Goal: Task Accomplishment & Management: Use online tool/utility

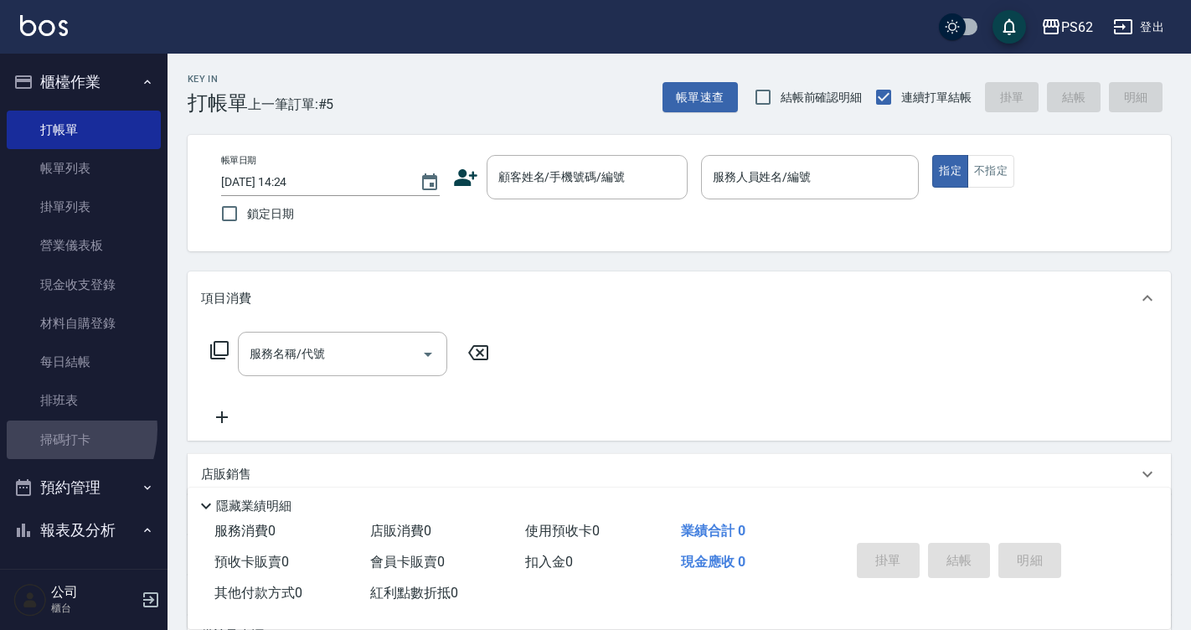
drag, startPoint x: 45, startPoint y: 429, endPoint x: 747, endPoint y: 480, distance: 703.9
click at [45, 429] on link "掃碼打卡" at bounding box center [84, 440] width 154 height 39
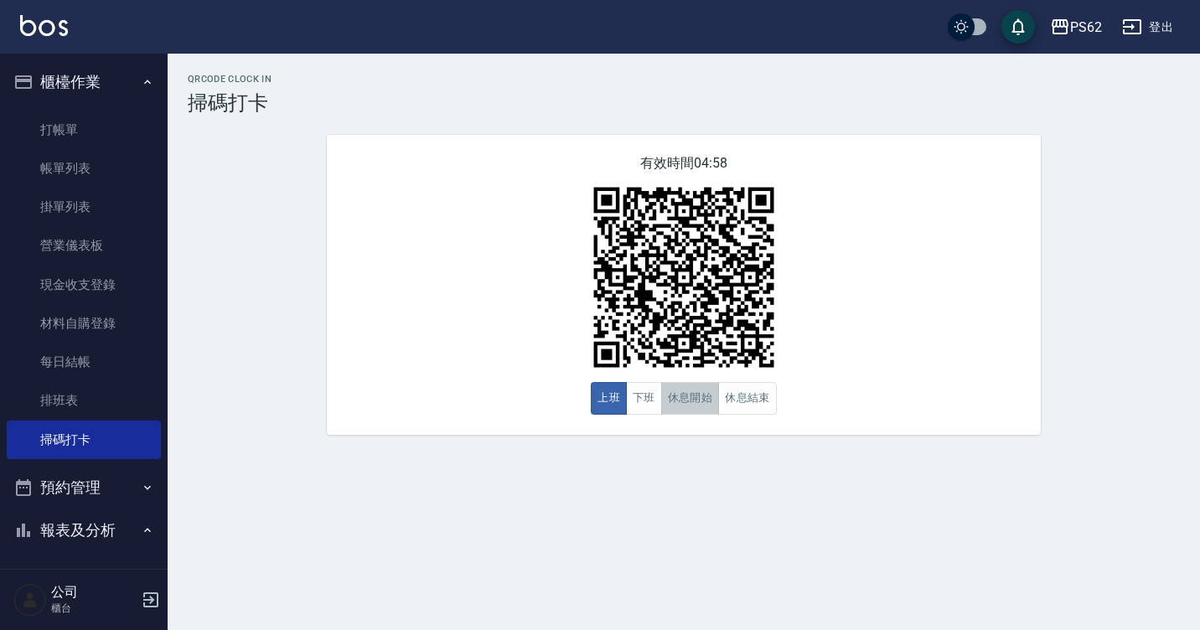
click at [684, 395] on button "休息開始" at bounding box center [690, 398] width 59 height 33
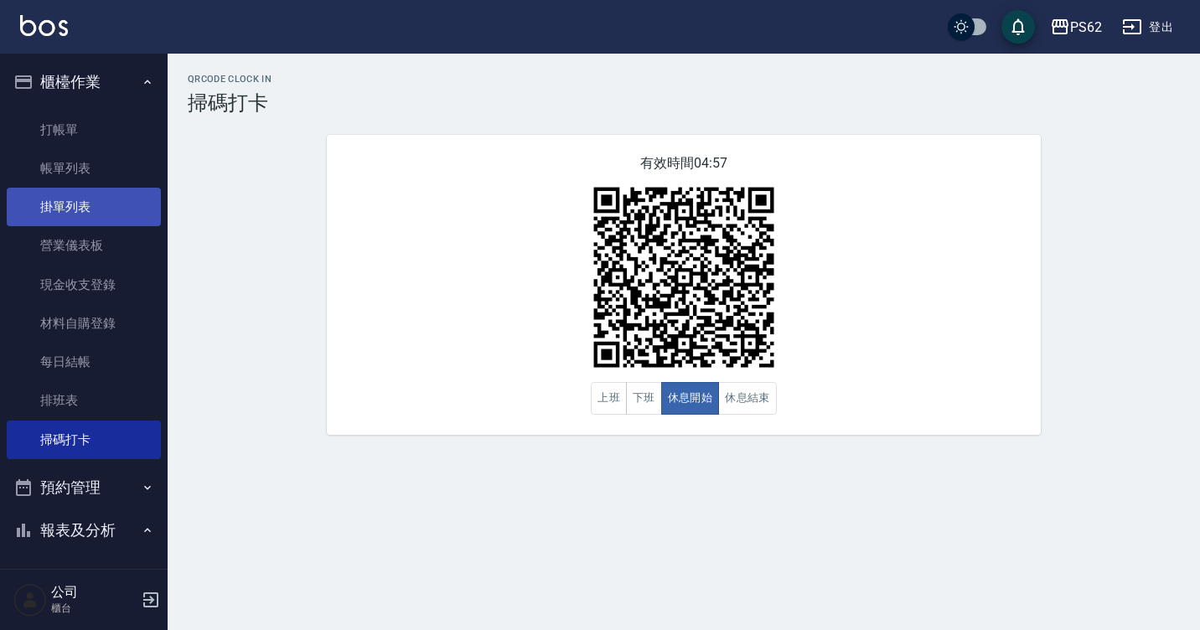
click at [70, 206] on link "掛單列表" at bounding box center [84, 207] width 154 height 39
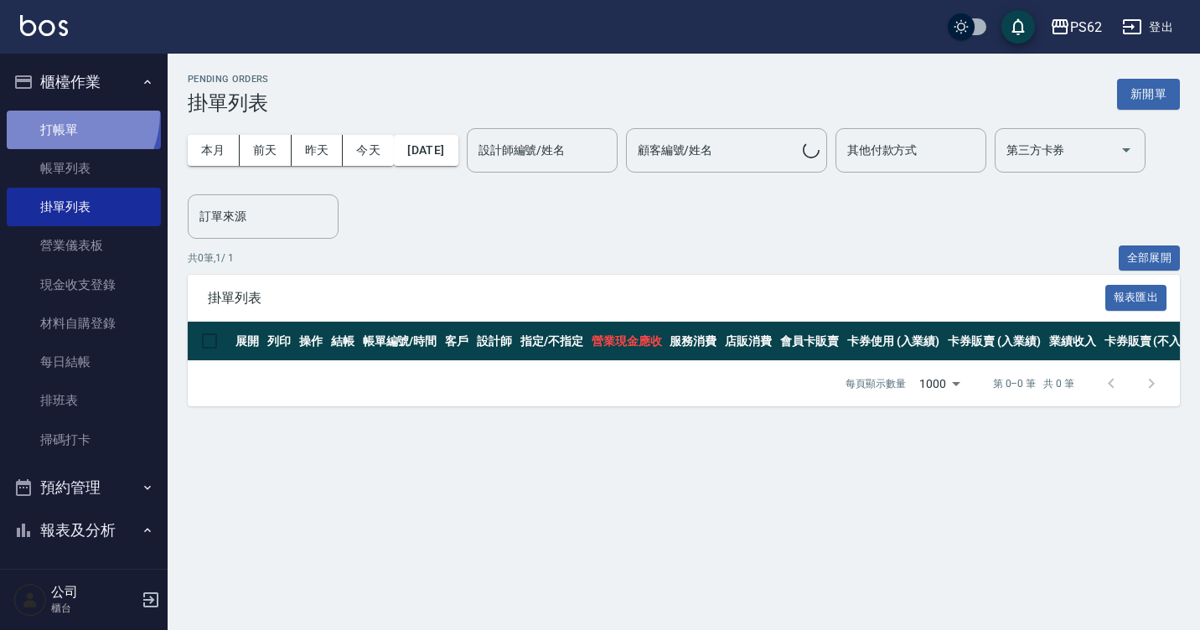
click at [57, 112] on link "打帳單" at bounding box center [84, 130] width 154 height 39
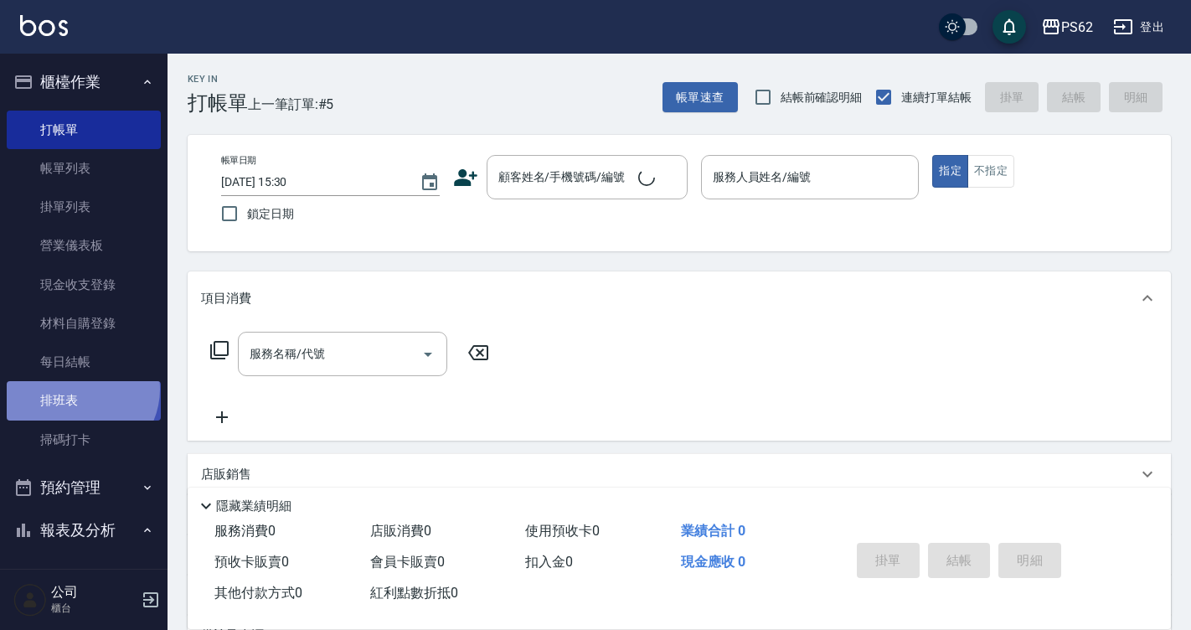
click at [78, 389] on link "排班表" at bounding box center [84, 400] width 154 height 39
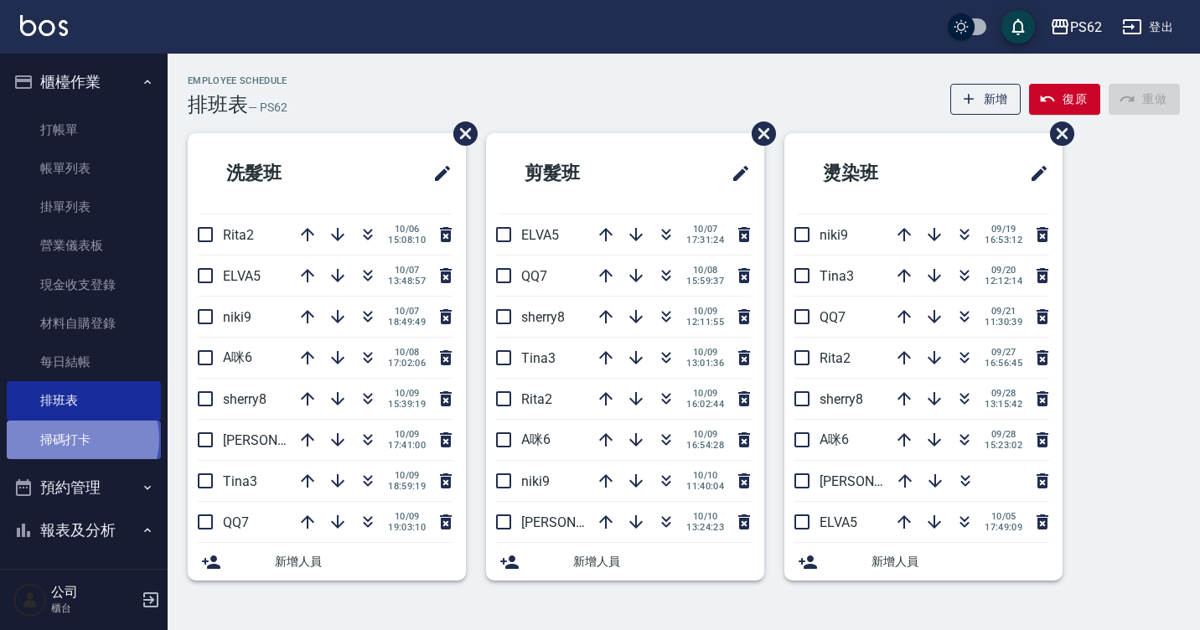
click at [81, 438] on link "掃碼打卡" at bounding box center [84, 440] width 154 height 39
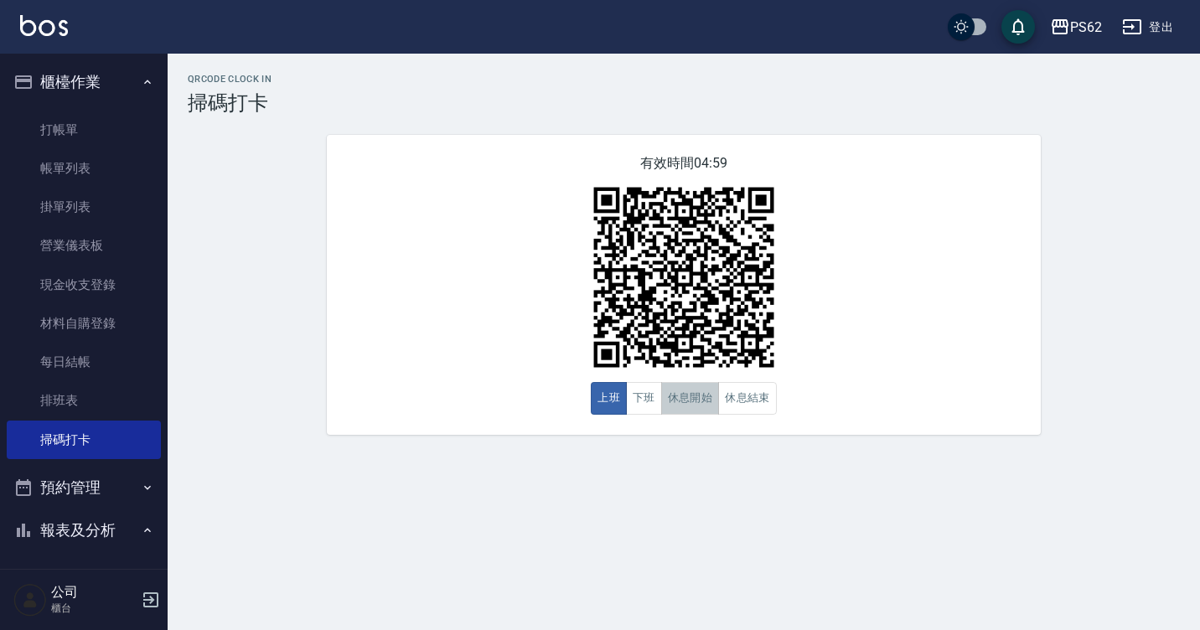
click at [694, 412] on button "休息開始" at bounding box center [690, 398] width 59 height 33
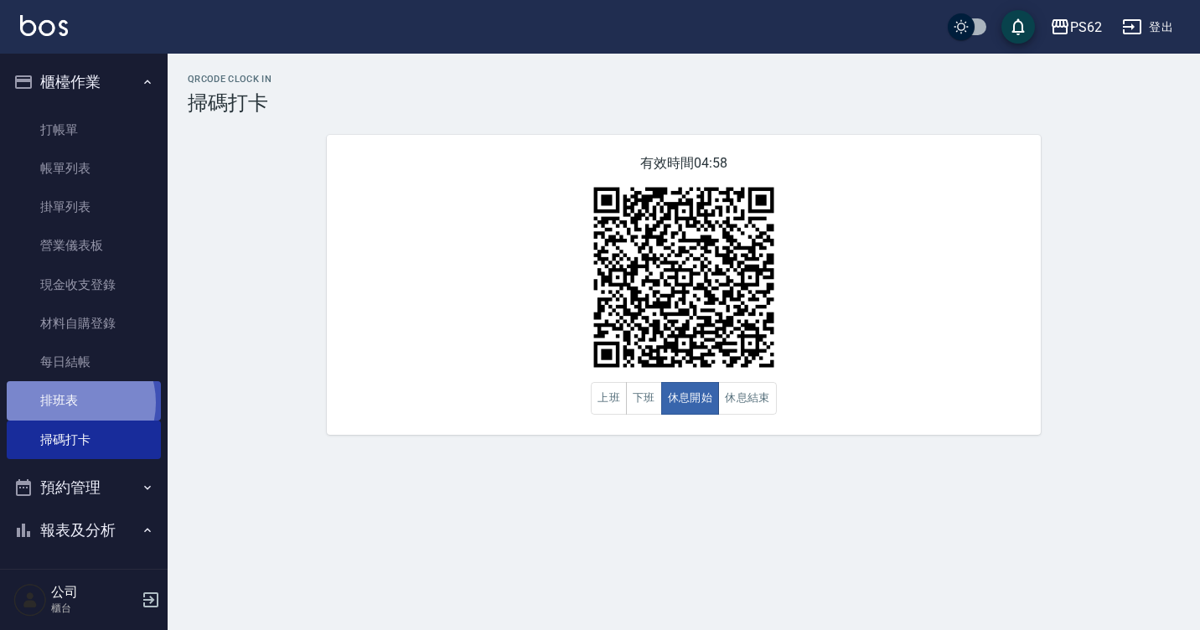
click at [71, 402] on link "排班表" at bounding box center [84, 400] width 154 height 39
